Goal: Transaction & Acquisition: Purchase product/service

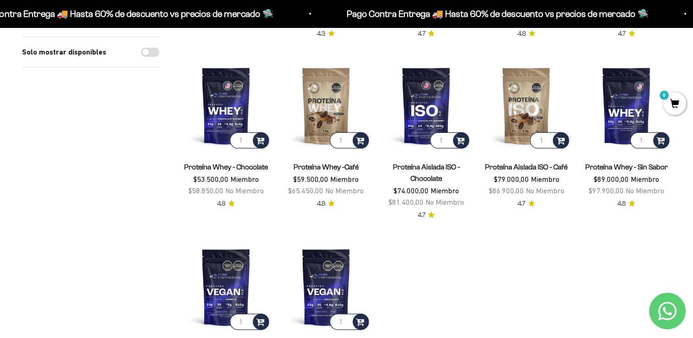
scroll to position [92, 0]
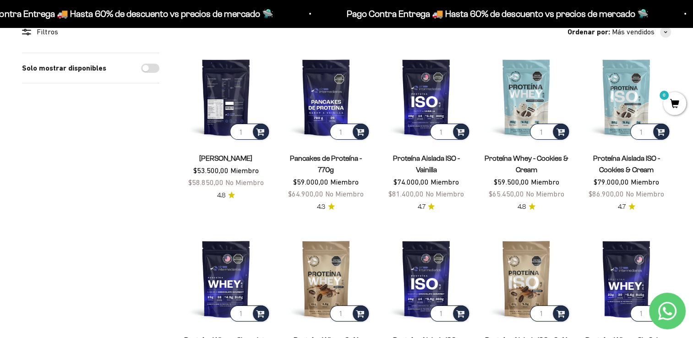
click at [235, 87] on img at bounding box center [225, 97] width 89 height 89
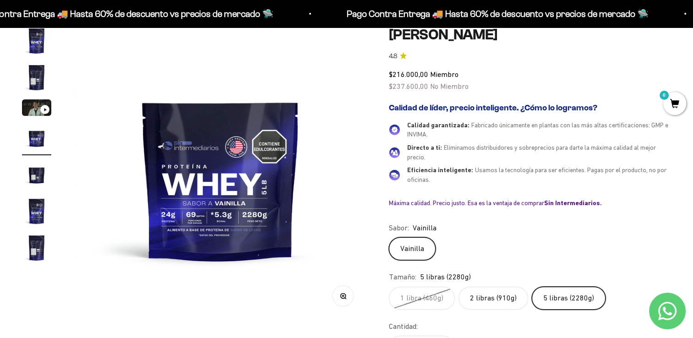
click at [495, 300] on label "2 libras (910g)" at bounding box center [494, 298] width 70 height 23
click at [389, 287] on input "2 libras (910g)" at bounding box center [388, 286] width 0 height 0
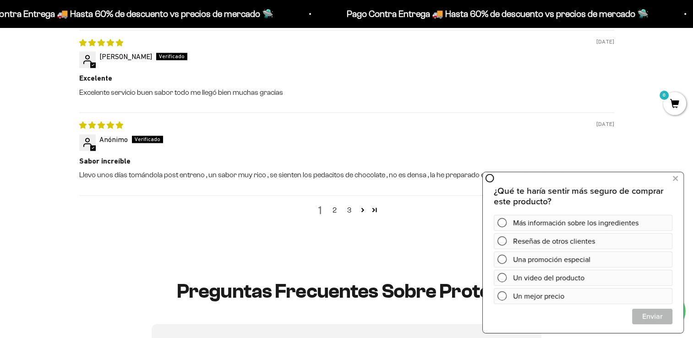
scroll to position [1512, 0]
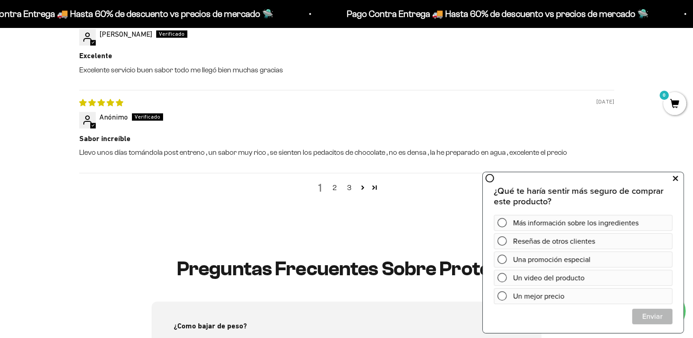
click at [677, 179] on icon at bounding box center [675, 179] width 5 height 12
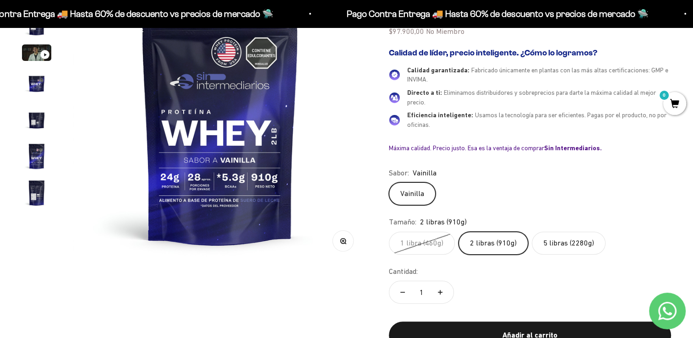
scroll to position [92, 0]
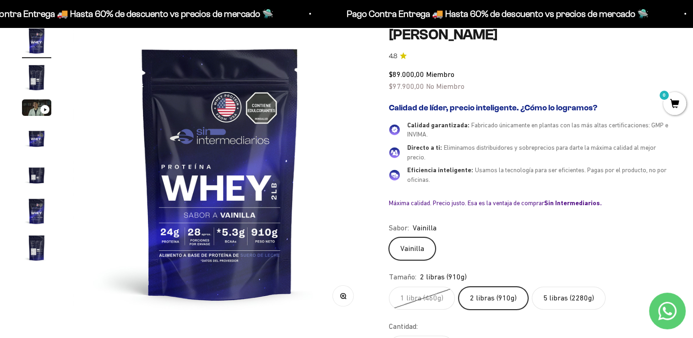
click at [269, 113] on img at bounding box center [220, 173] width 294 height 294
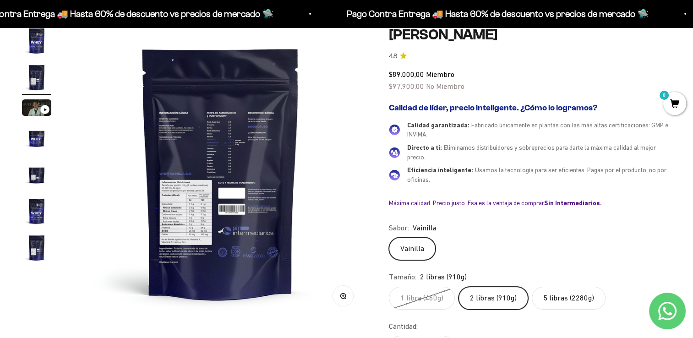
scroll to position [0, 304]
click at [187, 208] on img at bounding box center [221, 173] width 294 height 294
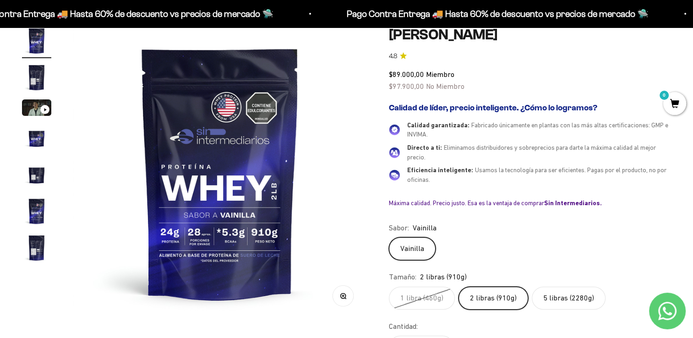
scroll to position [0, 0]
click at [187, 208] on img at bounding box center [220, 173] width 294 height 294
click at [357, 188] on img at bounding box center [220, 173] width 294 height 294
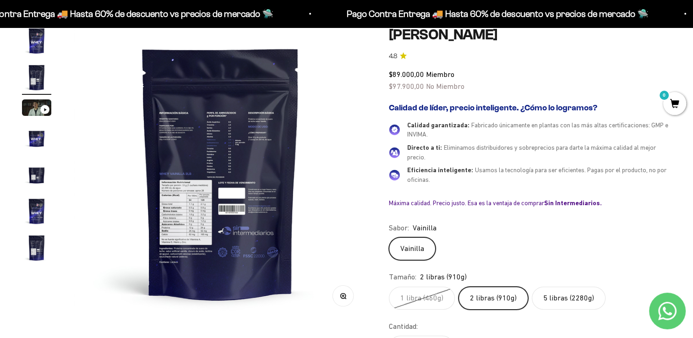
click at [357, 184] on img at bounding box center [221, 173] width 294 height 294
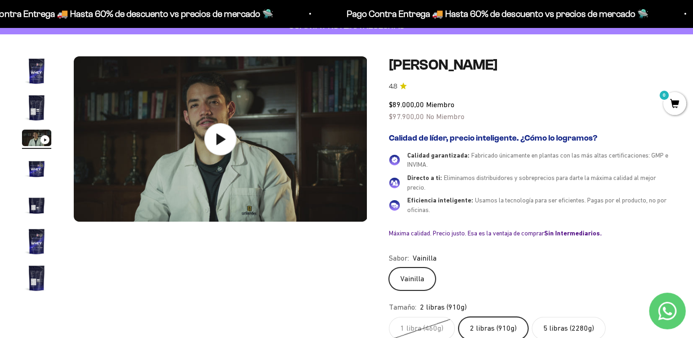
scroll to position [46, 0]
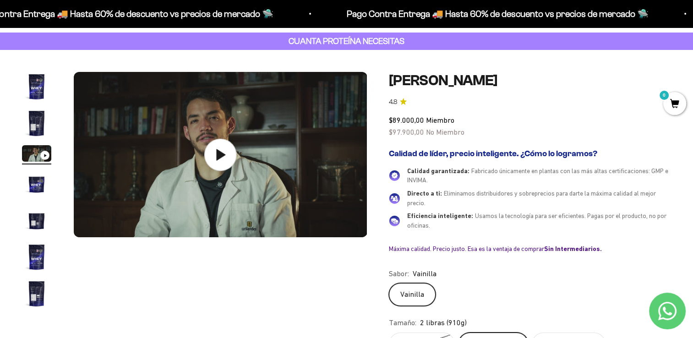
click at [355, 198] on img at bounding box center [221, 154] width 294 height 165
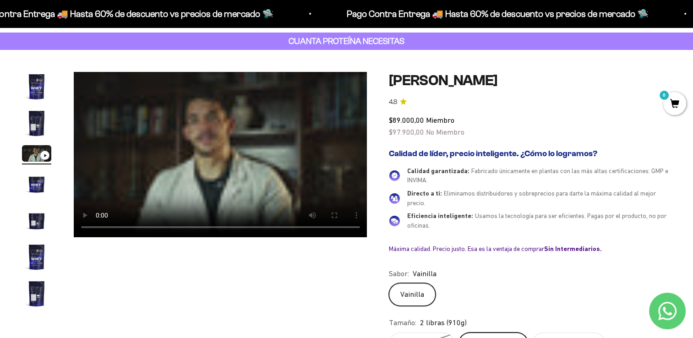
click at [32, 186] on img "Ir al artículo 4" at bounding box center [36, 183] width 29 height 29
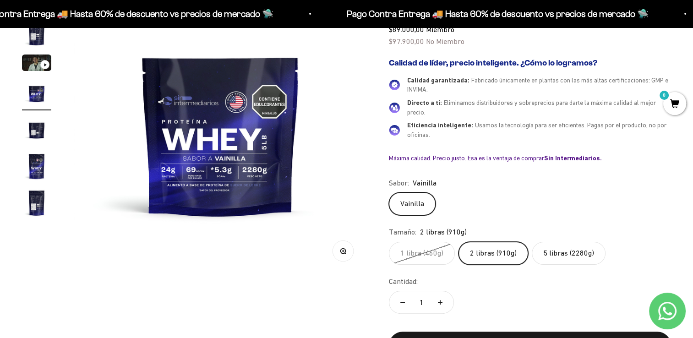
scroll to position [137, 0]
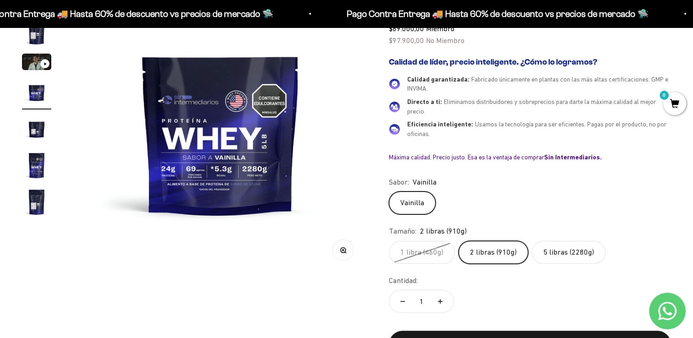
click at [38, 168] on img "Ir al artículo 6" at bounding box center [36, 165] width 29 height 29
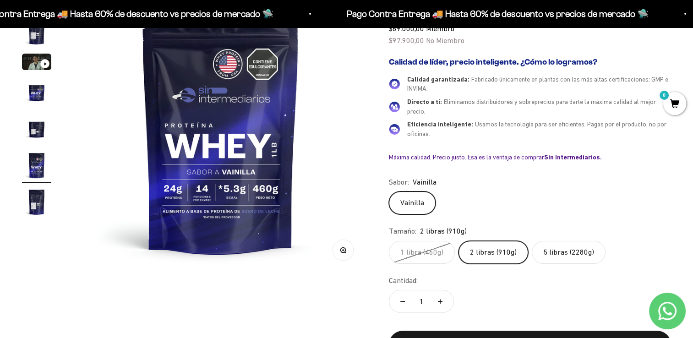
click at [34, 196] on img "Ir al artículo 7" at bounding box center [36, 201] width 29 height 29
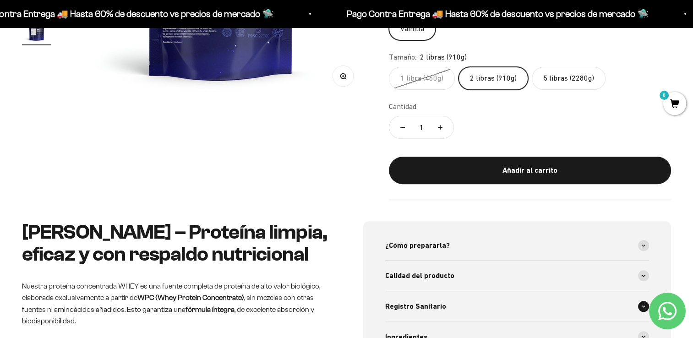
scroll to position [458, 0]
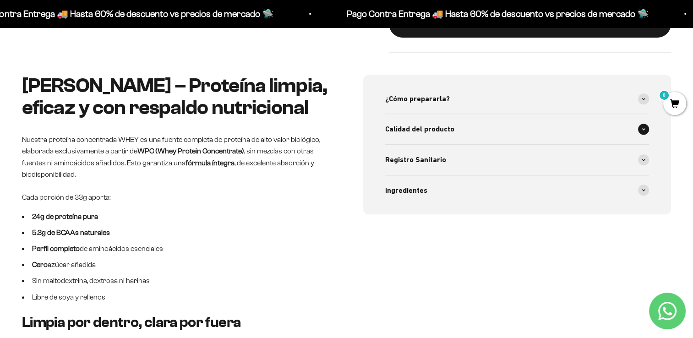
click at [638, 133] on div "Calidad del producto" at bounding box center [517, 129] width 264 height 30
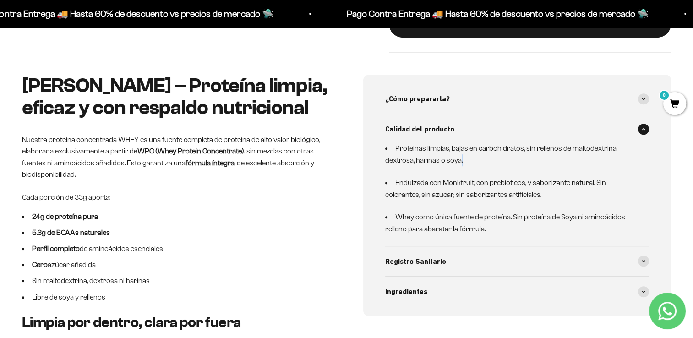
drag, startPoint x: 467, startPoint y: 163, endPoint x: 530, endPoint y: 163, distance: 62.8
click at [530, 163] on li "Proteinas limpias, bajas en carbohidratos, sin rellenos de maltodextrina, dextr…" at bounding box center [511, 153] width 253 height 23
drag, startPoint x: 530, startPoint y: 163, endPoint x: 536, endPoint y: 166, distance: 6.4
click at [536, 166] on div "Proteinas limpias, bajas en carbohidratos, sin rellenos de maltodextrina, dextr…" at bounding box center [511, 188] width 253 height 93
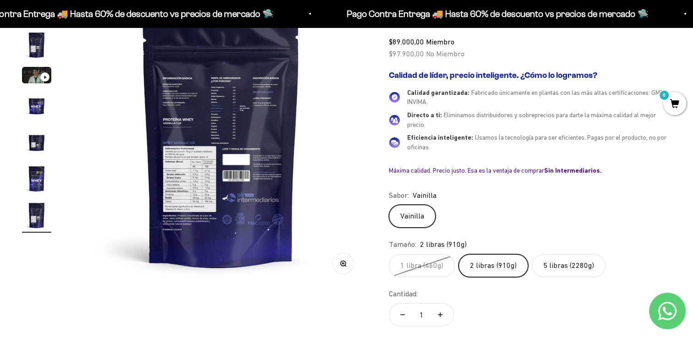
scroll to position [46, 0]
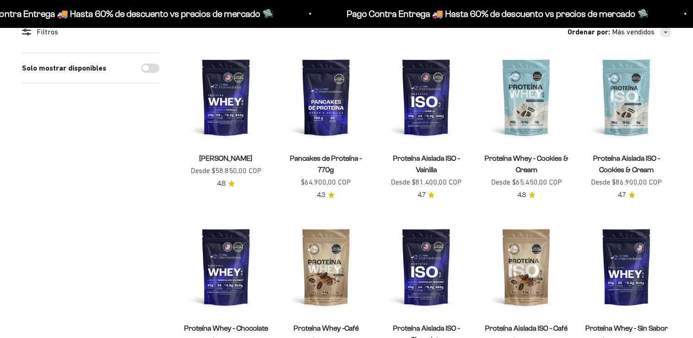
scroll to position [92, 0]
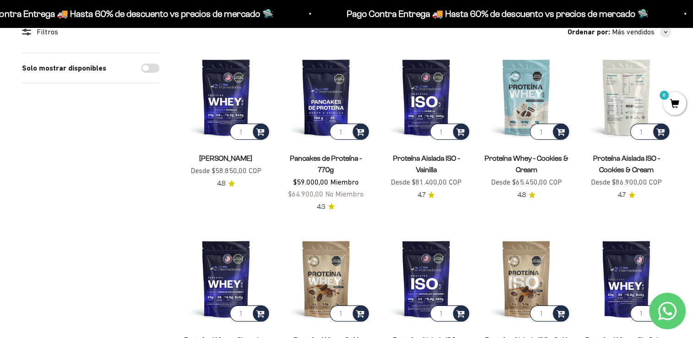
click at [634, 89] on img at bounding box center [626, 97] width 89 height 89
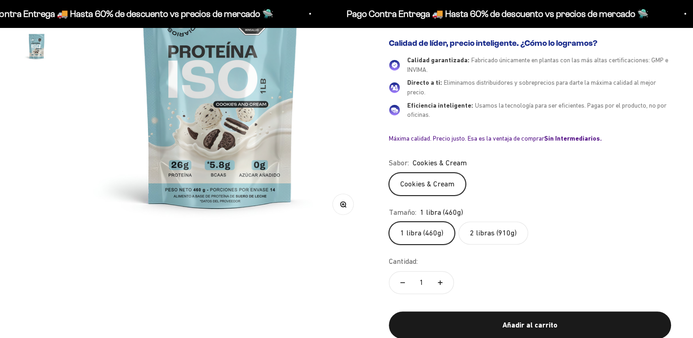
scroll to position [183, 0]
click at [501, 236] on label "2 libras (910g)" at bounding box center [494, 233] width 70 height 23
click at [389, 222] on input "2 libras (910g)" at bounding box center [388, 221] width 0 height 0
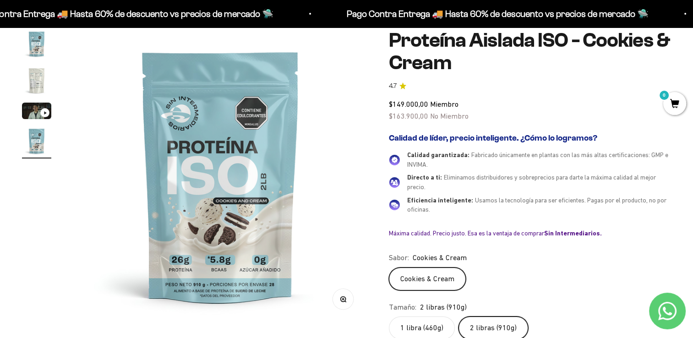
scroll to position [46, 0]
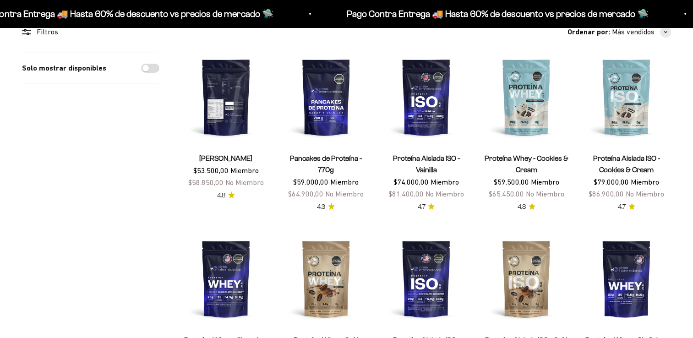
scroll to position [92, 0]
click at [230, 100] on img at bounding box center [225, 97] width 89 height 89
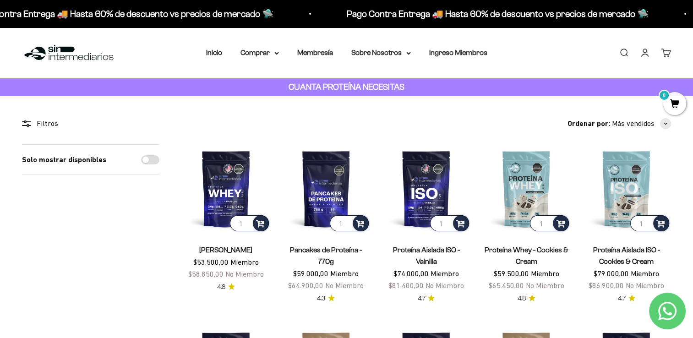
click at [141, 160] on div "Solo mostrar disponibles" at bounding box center [90, 160] width 137 height 30
click at [147, 161] on input "Solo mostrar disponibles" at bounding box center [150, 159] width 18 height 9
checkbox input "true"
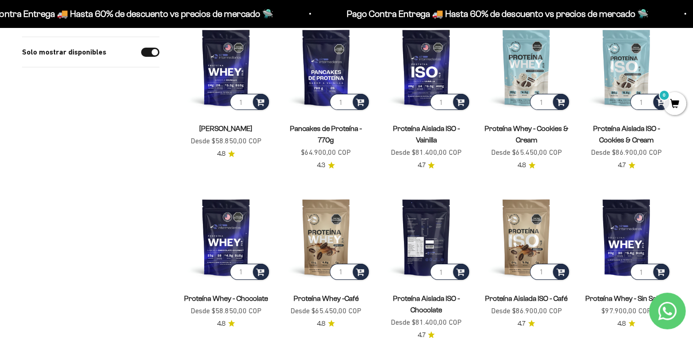
scroll to position [137, 0]
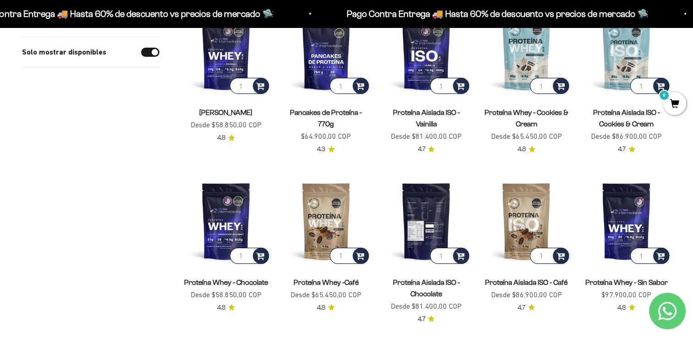
click at [432, 221] on img at bounding box center [426, 220] width 89 height 89
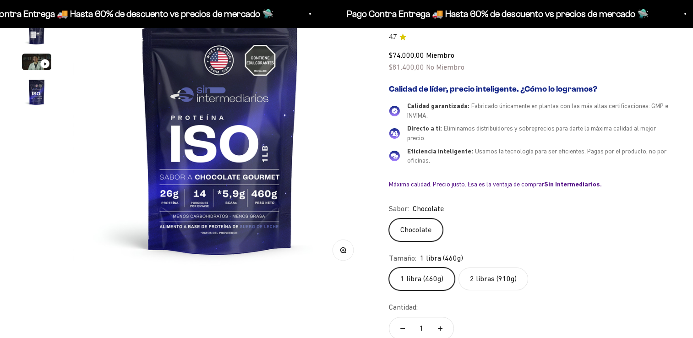
scroll to position [137, 0]
click at [469, 273] on label "2 libras (910g)" at bounding box center [494, 279] width 70 height 23
click at [389, 268] on input "2 libras (910g)" at bounding box center [388, 267] width 0 height 0
radio input "true"
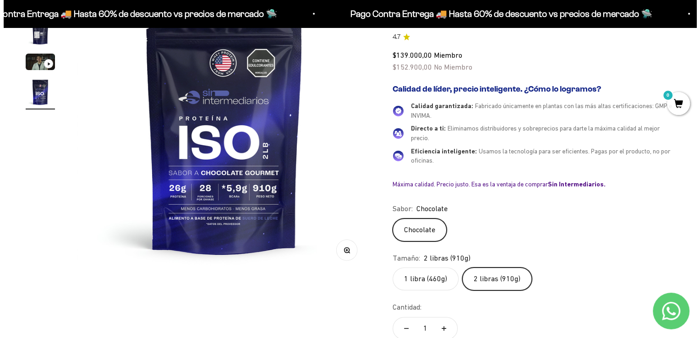
scroll to position [321, 0]
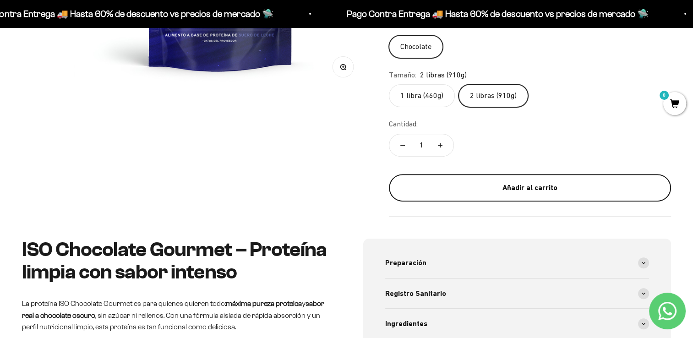
click at [530, 186] on div "Añadir al carrito" at bounding box center [530, 188] width 246 height 12
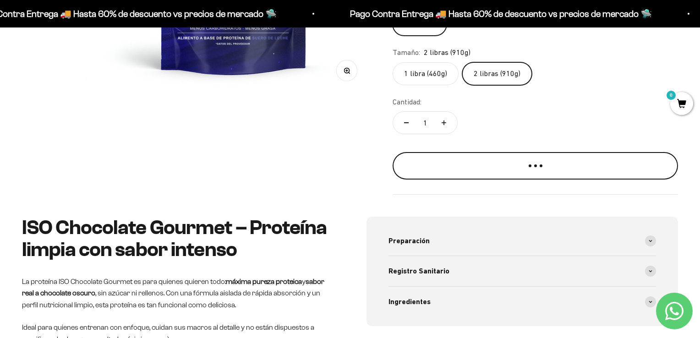
scroll to position [0, 925]
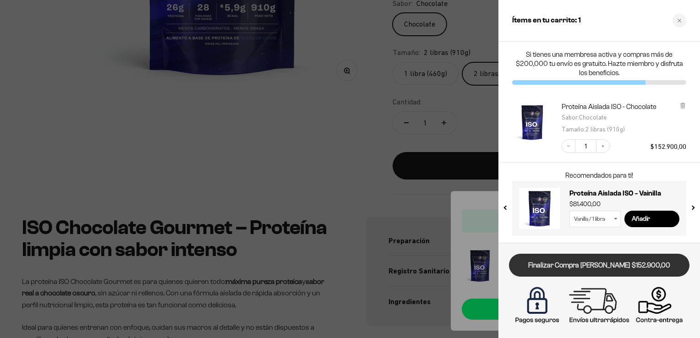
click at [602, 265] on link "Finalizar Compra [PERSON_NAME] $152.900,00" at bounding box center [599, 265] width 180 height 23
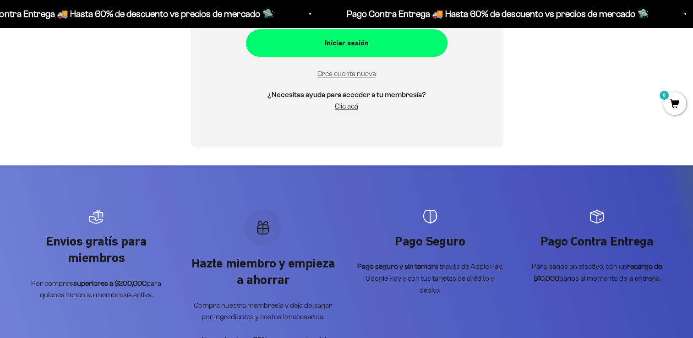
scroll to position [46, 0]
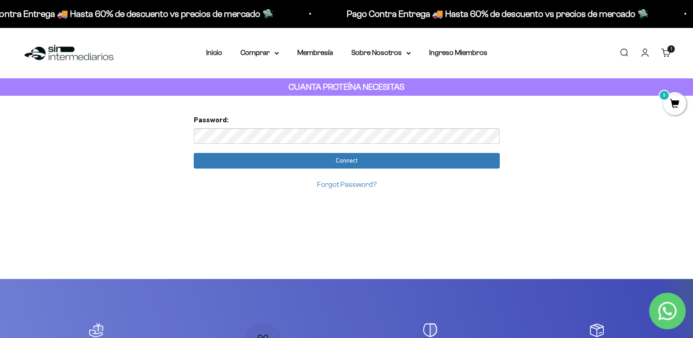
click at [194, 153] on input "Connect" at bounding box center [347, 161] width 306 height 16
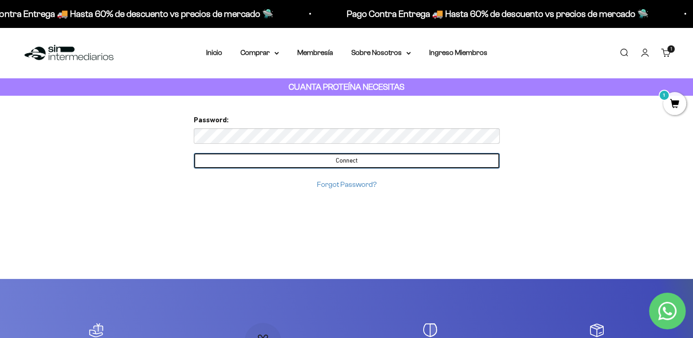
click at [337, 155] on input "Connect" at bounding box center [347, 161] width 306 height 16
